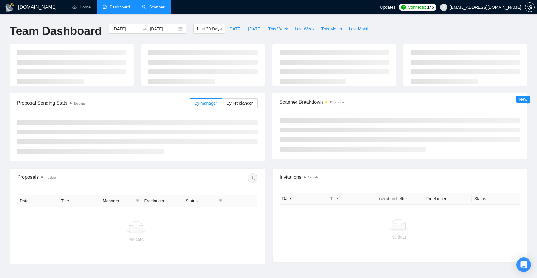
type input "[DATE]"
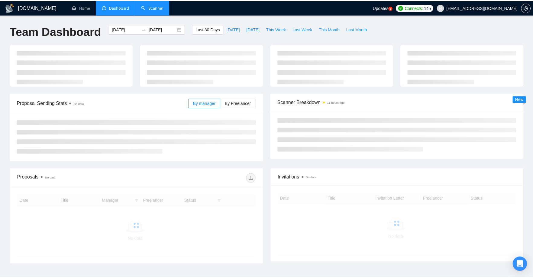
scroll to position [40, 0]
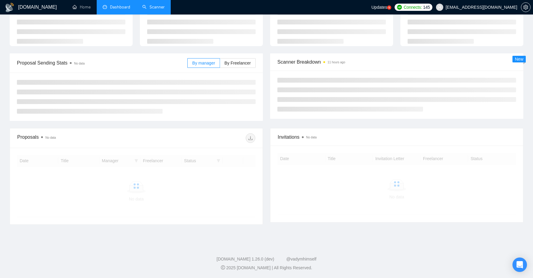
click at [155, 8] on link "Scanner" at bounding box center [153, 7] width 22 height 5
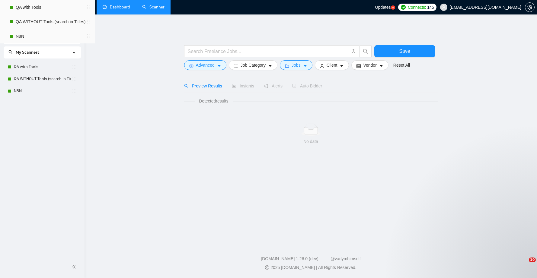
click at [117, 8] on link "Dashboard" at bounding box center [116, 7] width 27 height 5
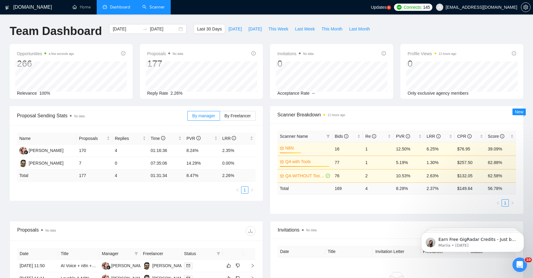
click at [154, 7] on link "Scanner" at bounding box center [153, 7] width 22 height 5
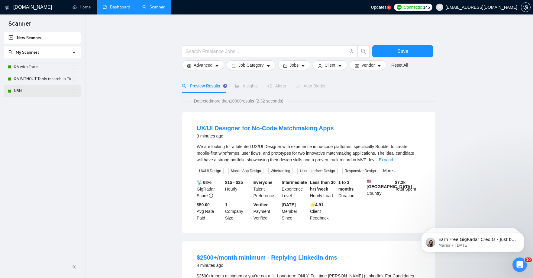
click at [25, 90] on link "N8N" at bounding box center [43, 91] width 58 height 12
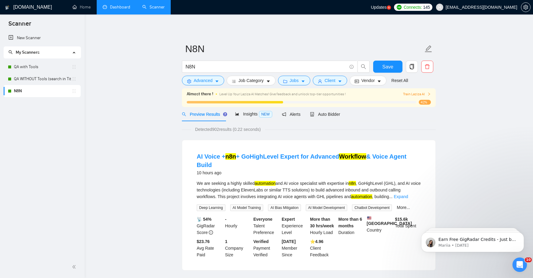
click at [119, 8] on link "Dashboard" at bounding box center [116, 7] width 27 height 5
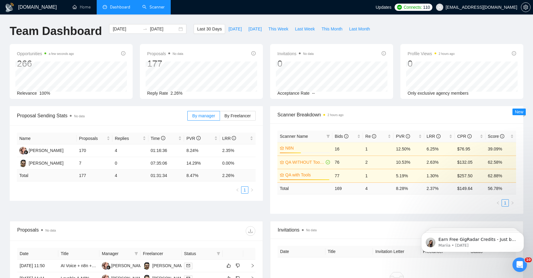
click at [162, 7] on link "Scanner" at bounding box center [153, 7] width 22 height 5
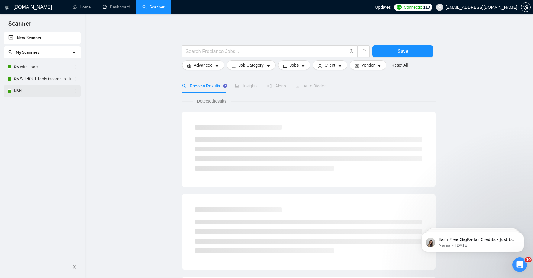
click at [22, 92] on link "N8N" at bounding box center [43, 91] width 58 height 12
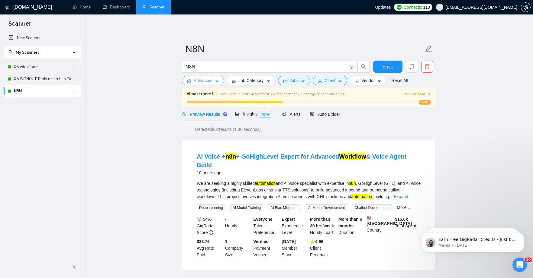
click at [217, 80] on icon "caret-down" at bounding box center [217, 81] width 4 height 4
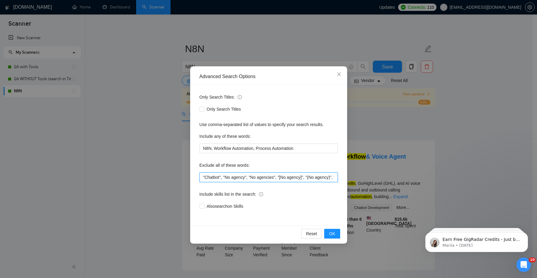
click at [204, 178] on input ""Chatbot", "No agency", "No agencies", "[No agency]", "(No agency)", "[No agenc…" at bounding box center [269, 178] width 138 height 10
click at [203, 178] on input ""Chatbot", "No agency", "No agencies", "[No agency]", "(No agency)", "[No agenc…" at bounding box center [269, 178] width 138 height 10
click at [209, 178] on input ""Ai Voice", "Chatbot", "No agency", "No agencies", "[No agency]", "(No agency)"…" at bounding box center [269, 178] width 138 height 10
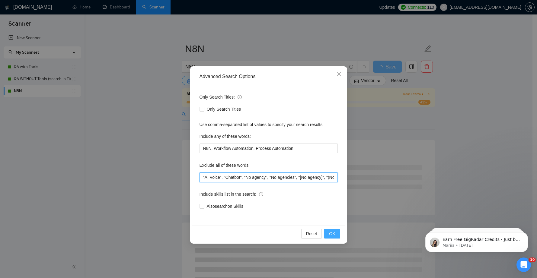
type input ""AI Voice", "Chatbot", "No agency", "No agencies", "[No agency]", "(No agency)"…"
click at [336, 234] on button "OK" at bounding box center [332, 234] width 16 height 10
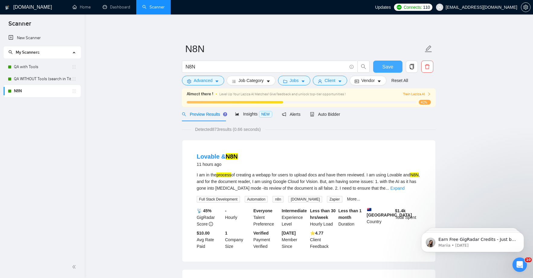
click at [387, 67] on span "Save" at bounding box center [387, 67] width 11 height 8
